Goal: Obtain resource: Download file/media

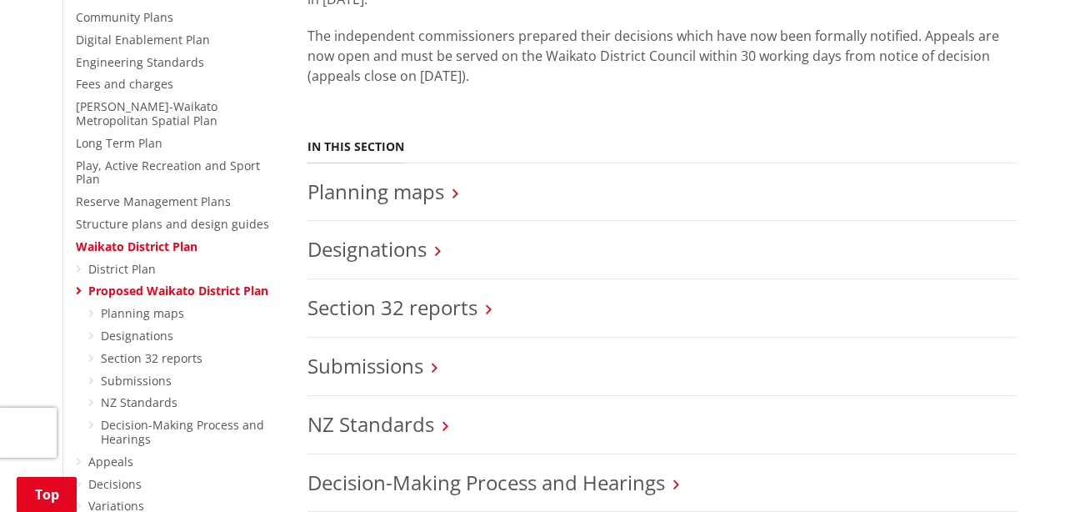
scroll to position [512, 0]
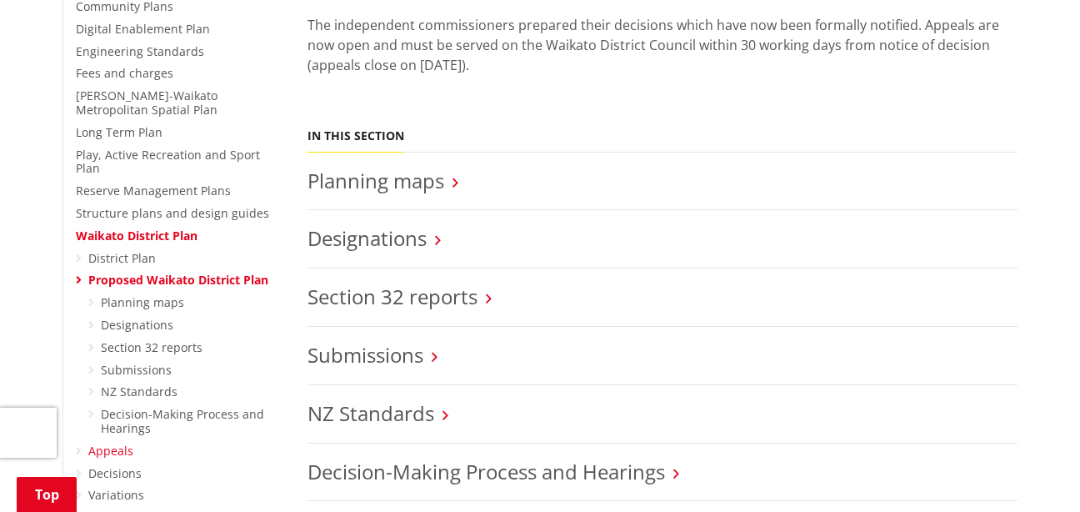
click at [116, 443] on link "Appeals" at bounding box center [110, 451] width 45 height 16
click at [109, 443] on link "Appeals" at bounding box center [110, 451] width 45 height 16
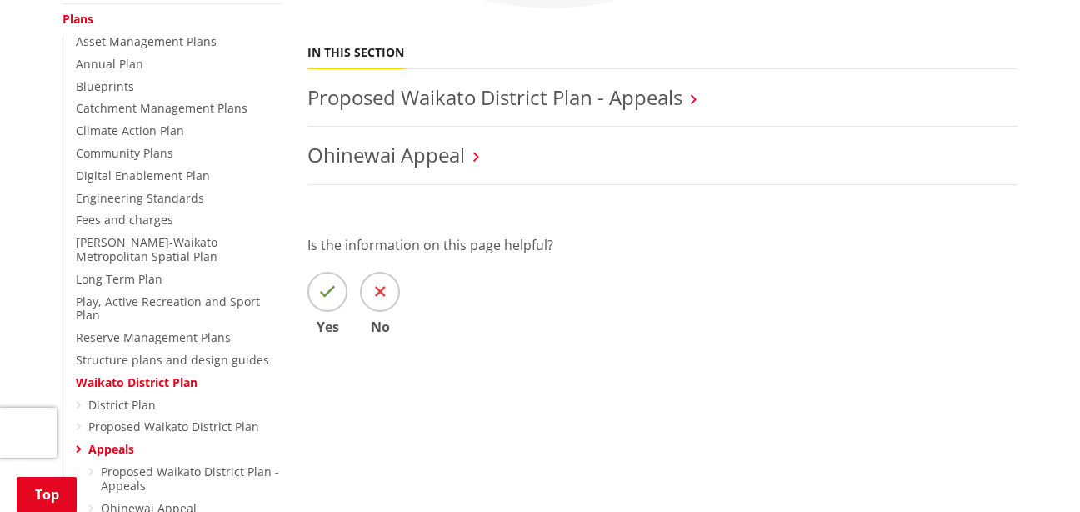
scroll to position [387, 0]
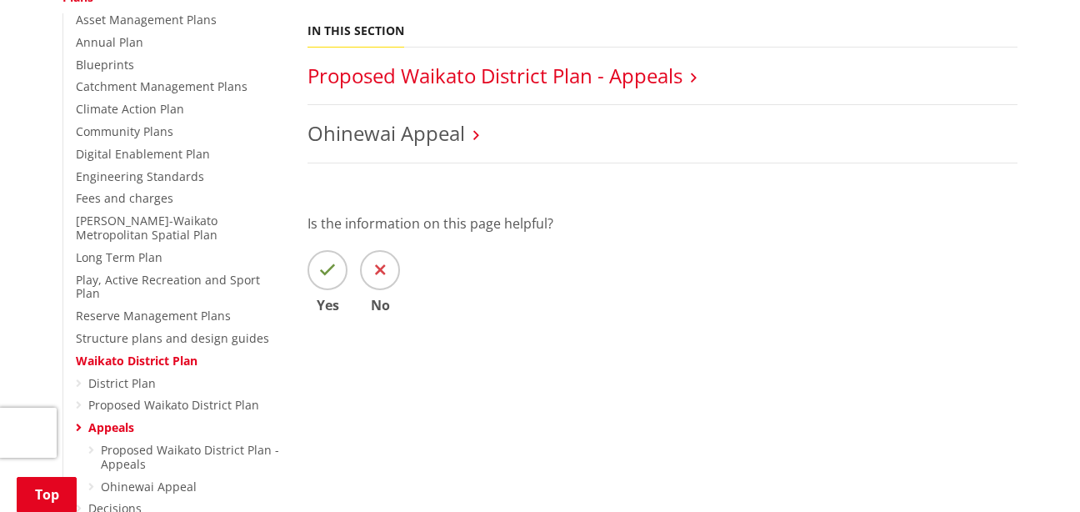
click at [525, 78] on link "Proposed Waikato District Plan - Appeals" at bounding box center [495, 76] width 375 height 28
click at [645, 81] on link "Proposed Waikato District Plan - Appeals" at bounding box center [495, 76] width 375 height 28
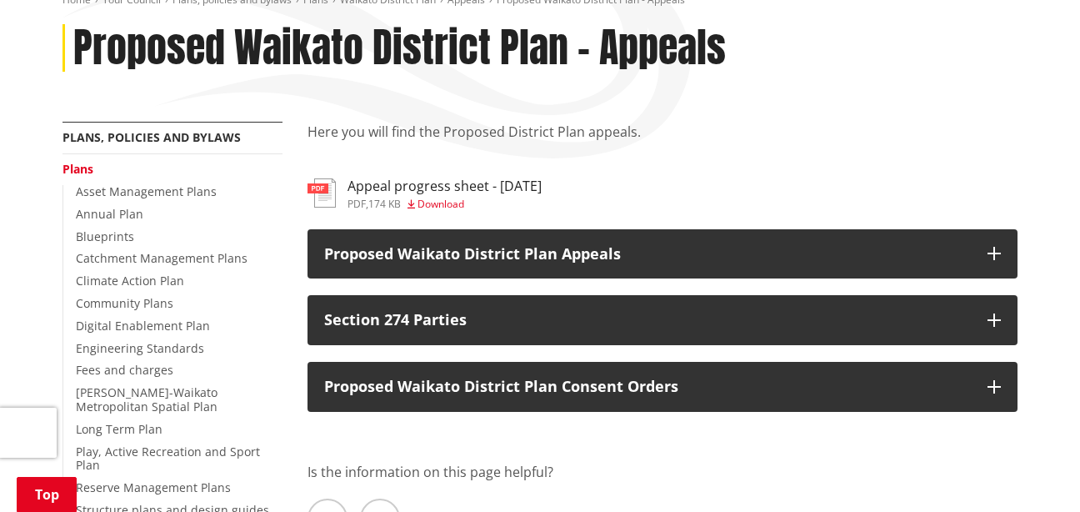
scroll to position [204, 0]
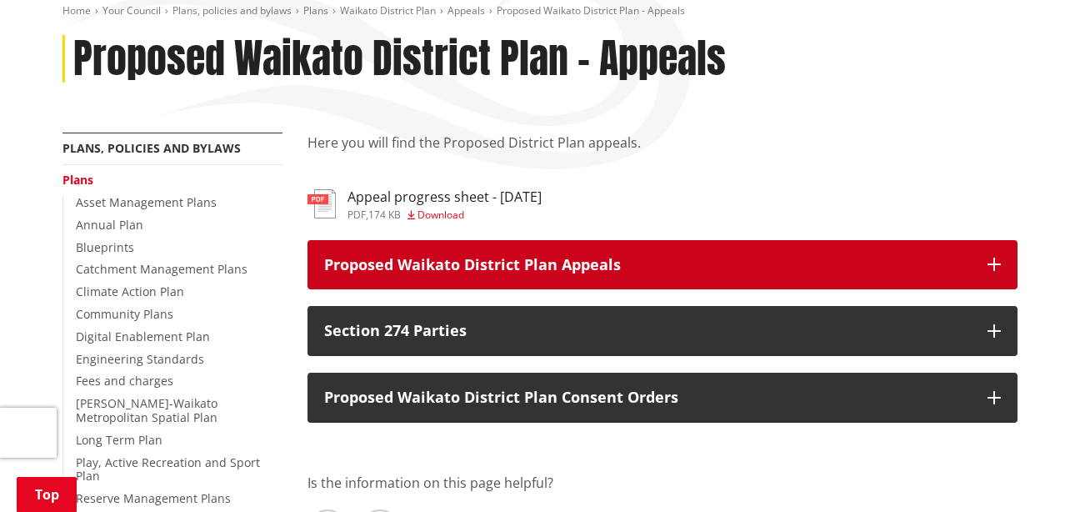
click at [491, 263] on p "Proposed Waikato District Plan Appeals" at bounding box center [647, 265] width 647 height 17
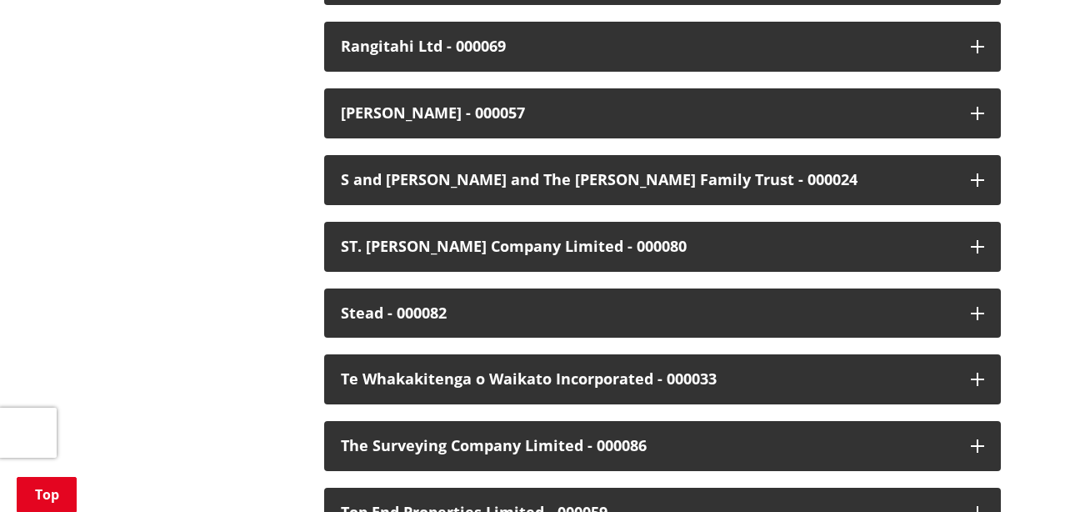
scroll to position [3687, 0]
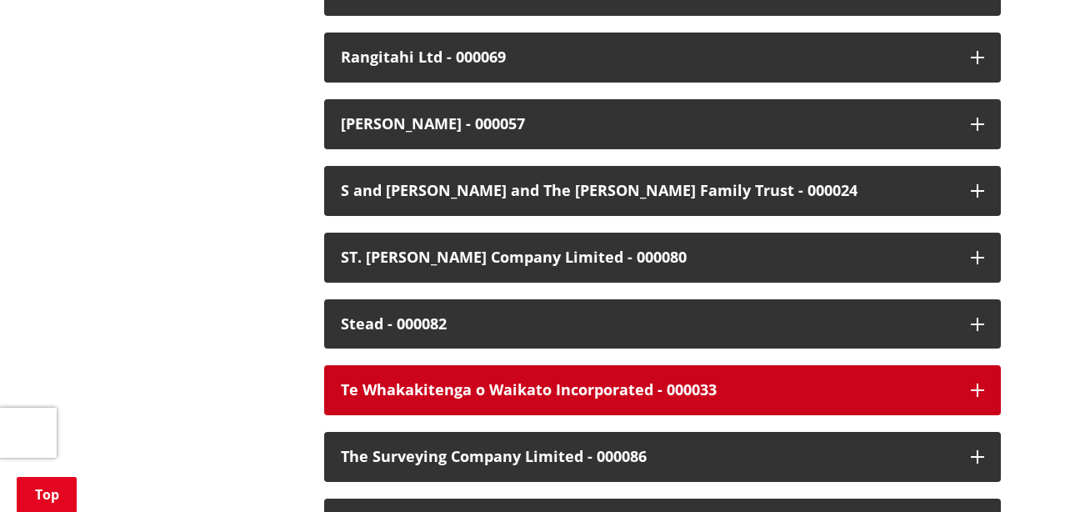
click at [519, 382] on div "Te Whakakitenga o Waikato Incorporated - 000033" at bounding box center [648, 390] width 614 height 17
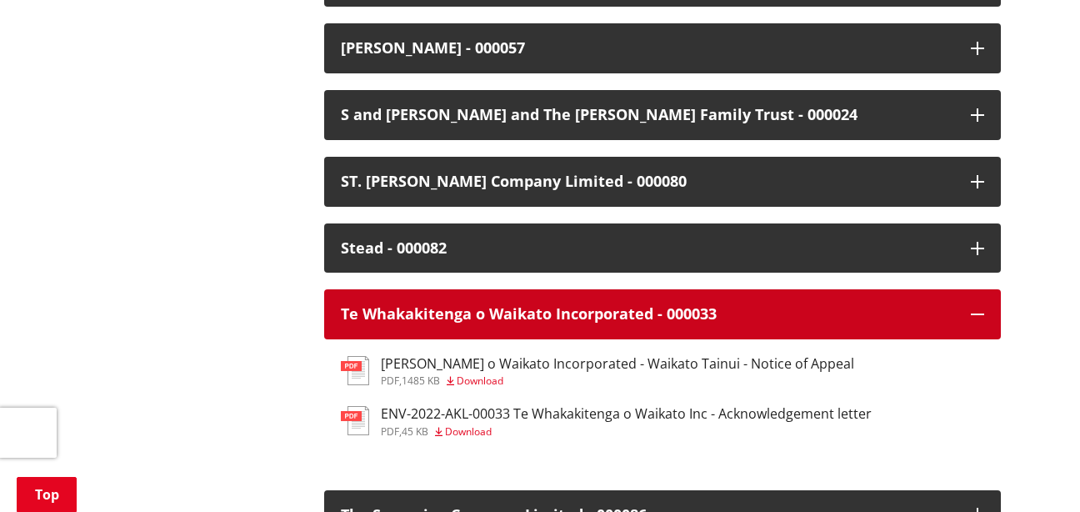
scroll to position [3829, 0]
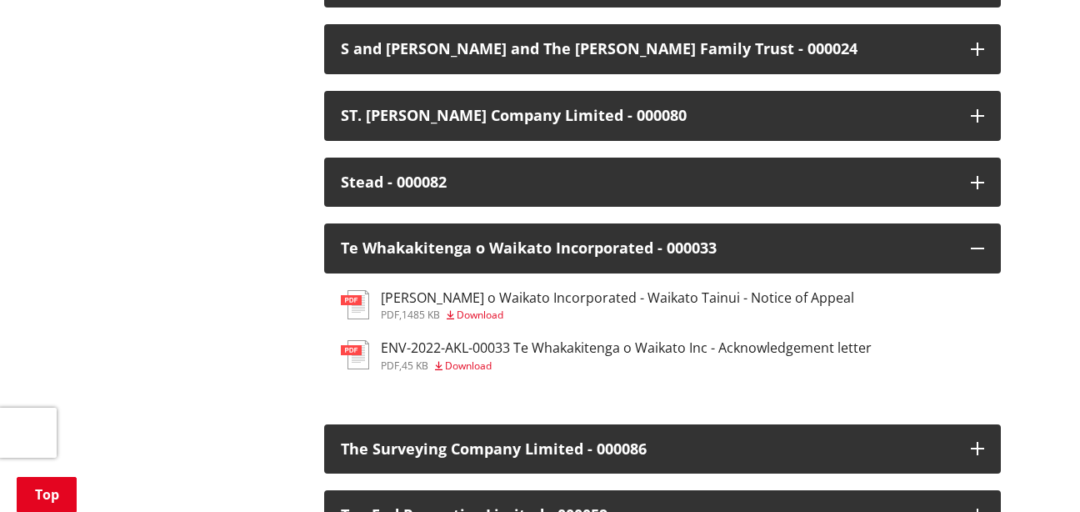
click at [496, 308] on span "Download" at bounding box center [480, 315] width 47 height 14
